Goal: Task Accomplishment & Management: Use online tool/utility

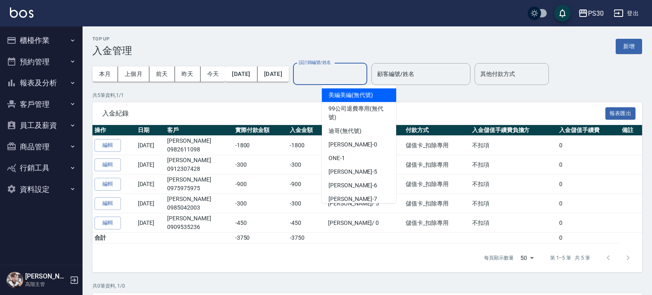
click at [364, 78] on input "設計師編號/姓名" at bounding box center [330, 74] width 67 height 14
type input "ㄑ"
click at [420, 77] on input "顧客編號/姓名" at bounding box center [421, 74] width 92 height 14
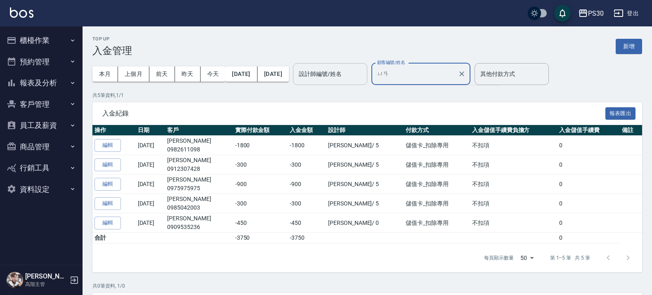
type input "遠"
type input "ㄩ"
type input "遠"
type input "ㄔ"
type input "6"
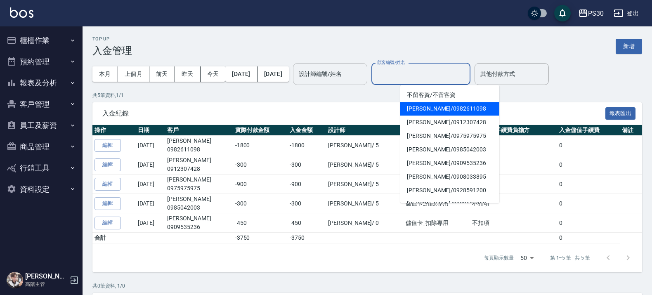
type input "T"
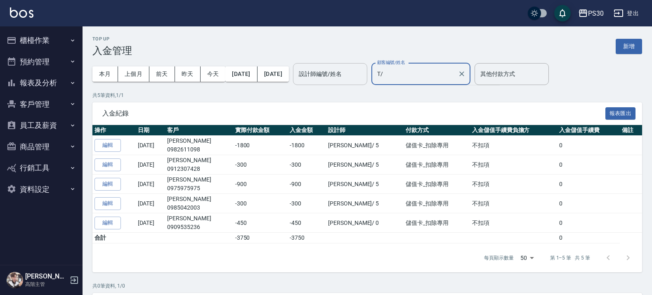
type input "T"
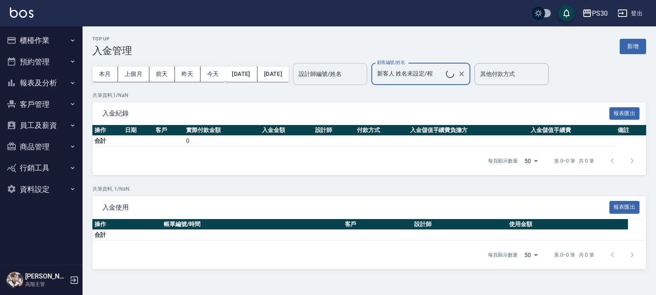
type input "洪偉程/0938552810"
click at [466, 75] on icon "Clear" at bounding box center [462, 74] width 8 height 8
type input "不留客資/不留客資"
click at [464, 73] on icon "Clear" at bounding box center [461, 73] width 5 height 5
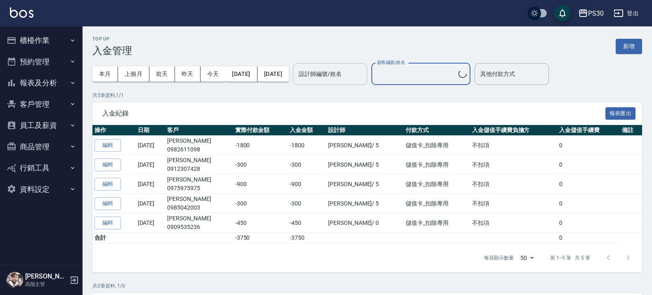
type input "不留客資/不留客資"
